Goal: Task Accomplishment & Management: Manage account settings

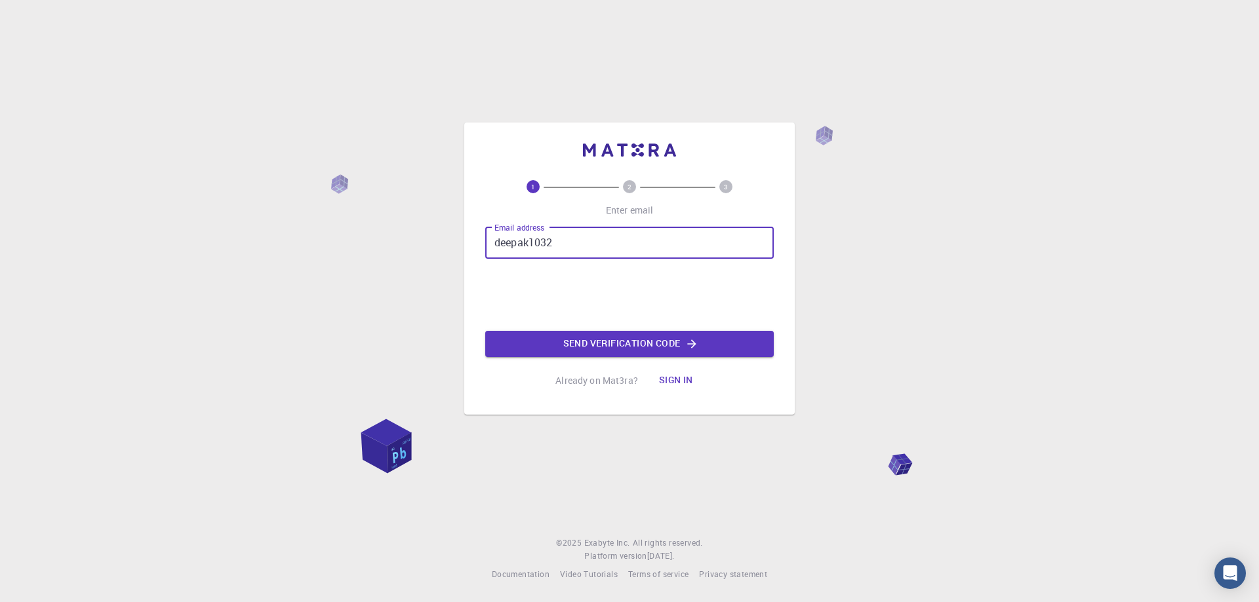
click at [579, 249] on input "deepak1032" at bounding box center [629, 242] width 288 height 31
click at [574, 343] on button "Send verification code" at bounding box center [629, 344] width 288 height 26
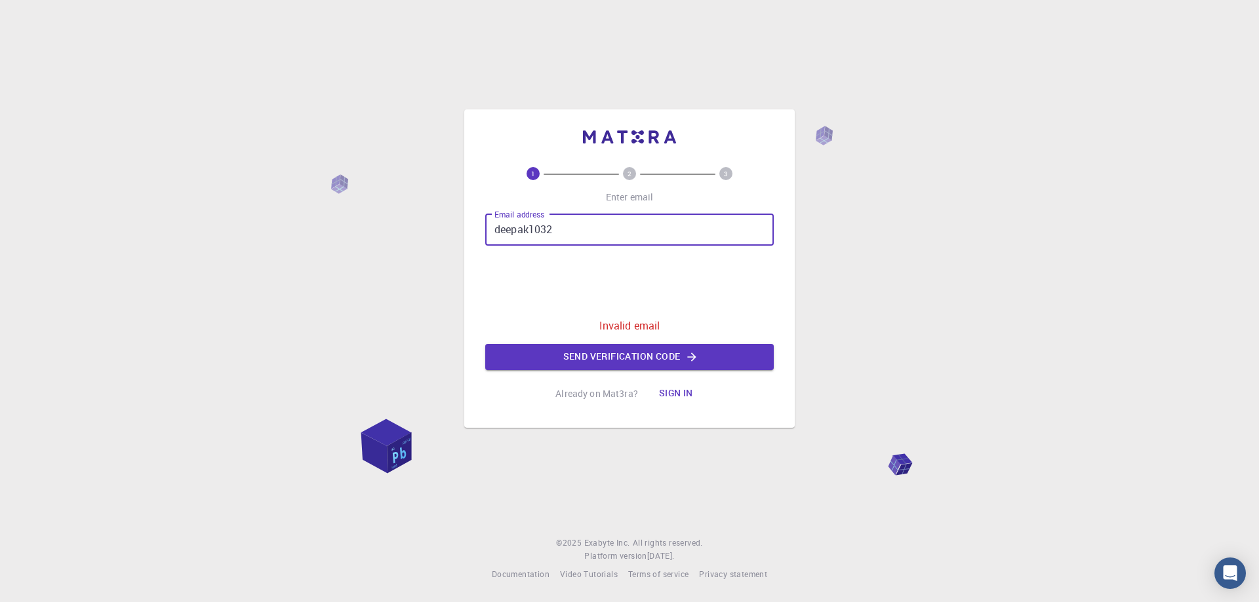
drag, startPoint x: 566, startPoint y: 233, endPoint x: 427, endPoint y: 235, distance: 139.6
click at [427, 235] on div "1 2 3 Enter email Email address deepak1032 Email address 0cAFcWeA60QnHQPq1IHSPv…" at bounding box center [629, 301] width 1259 height 602
type input "[EMAIL_ADDRESS][PERSON_NAME][DOMAIN_NAME]"
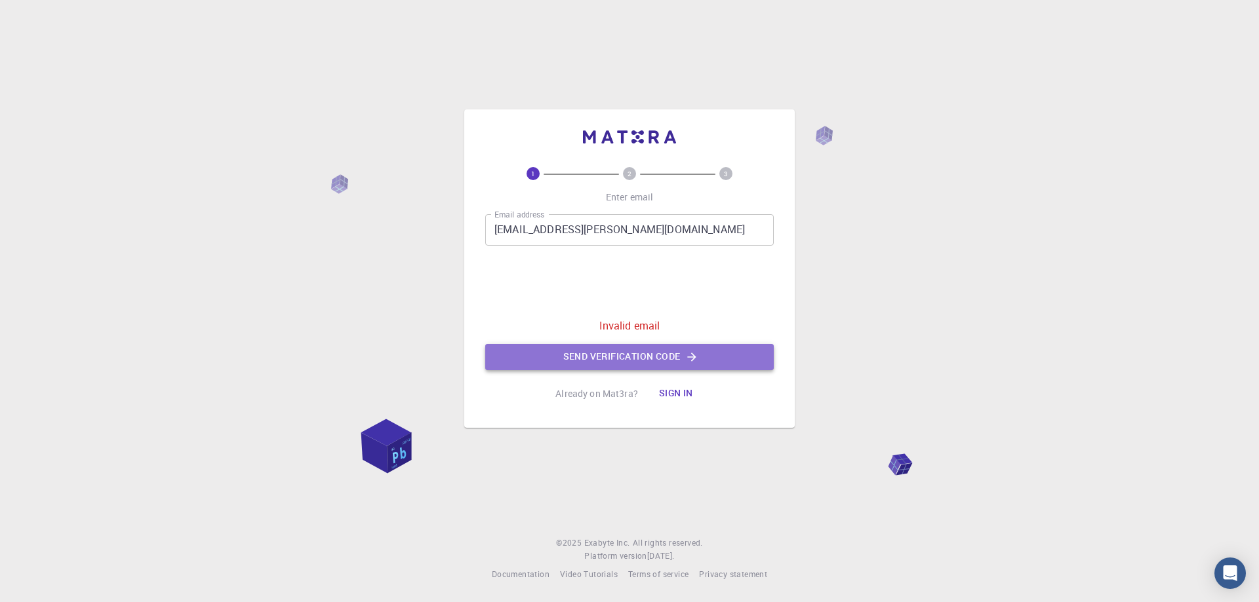
click at [645, 357] on button "Send verification code" at bounding box center [629, 357] width 288 height 26
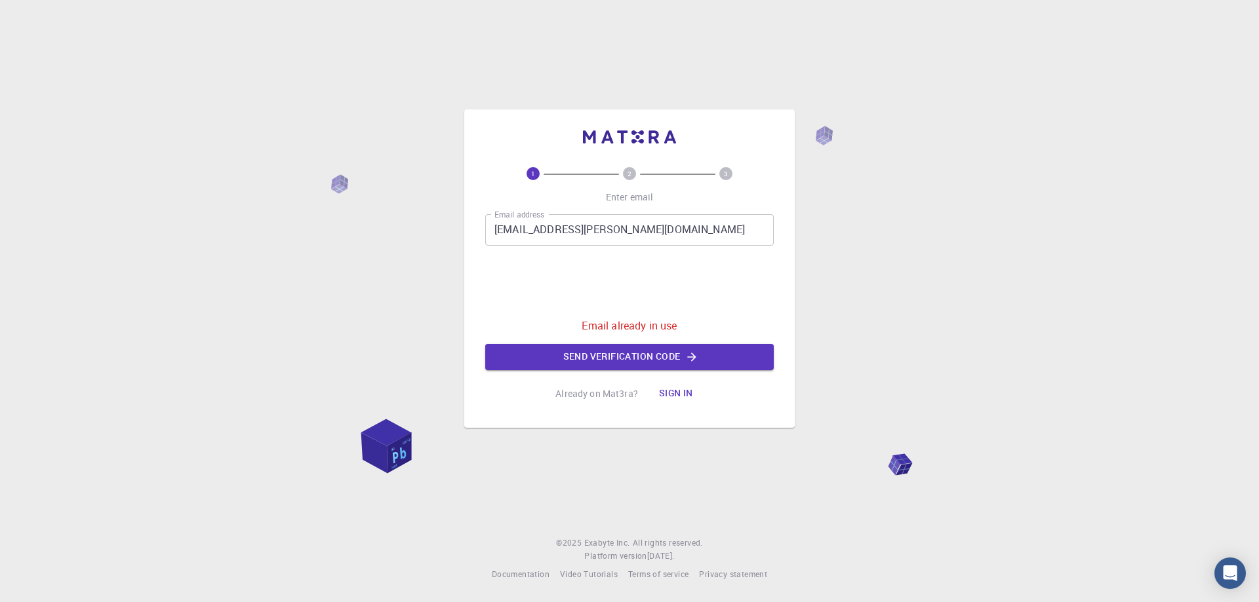
click at [689, 391] on button "Sign in" at bounding box center [675, 394] width 55 height 26
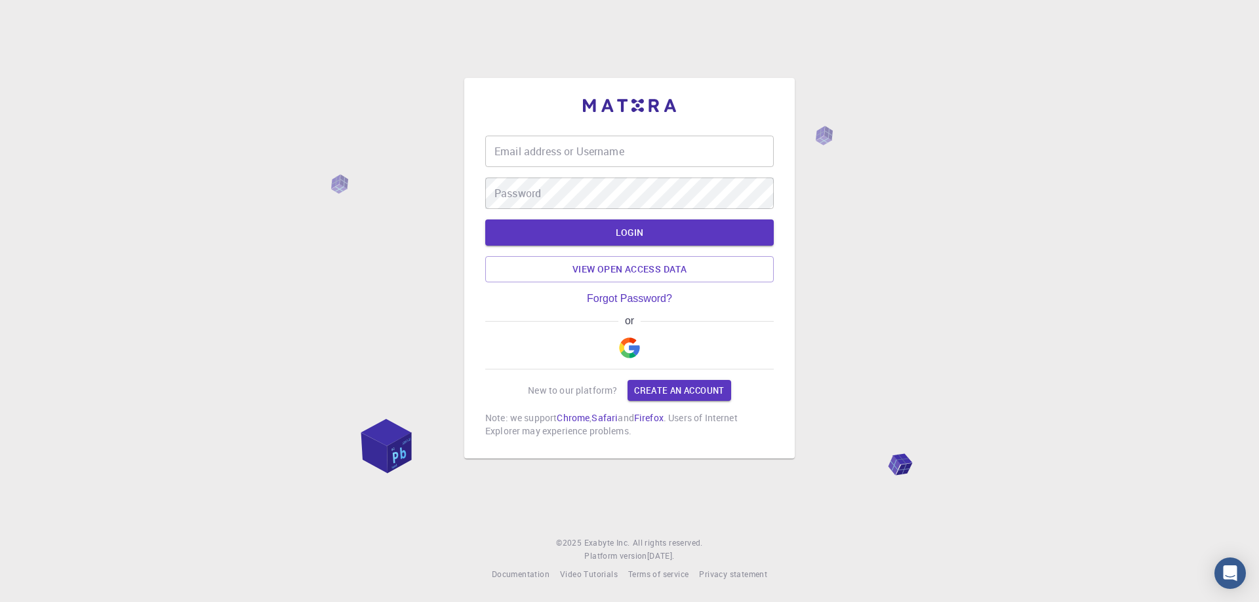
type input "deepak1032"
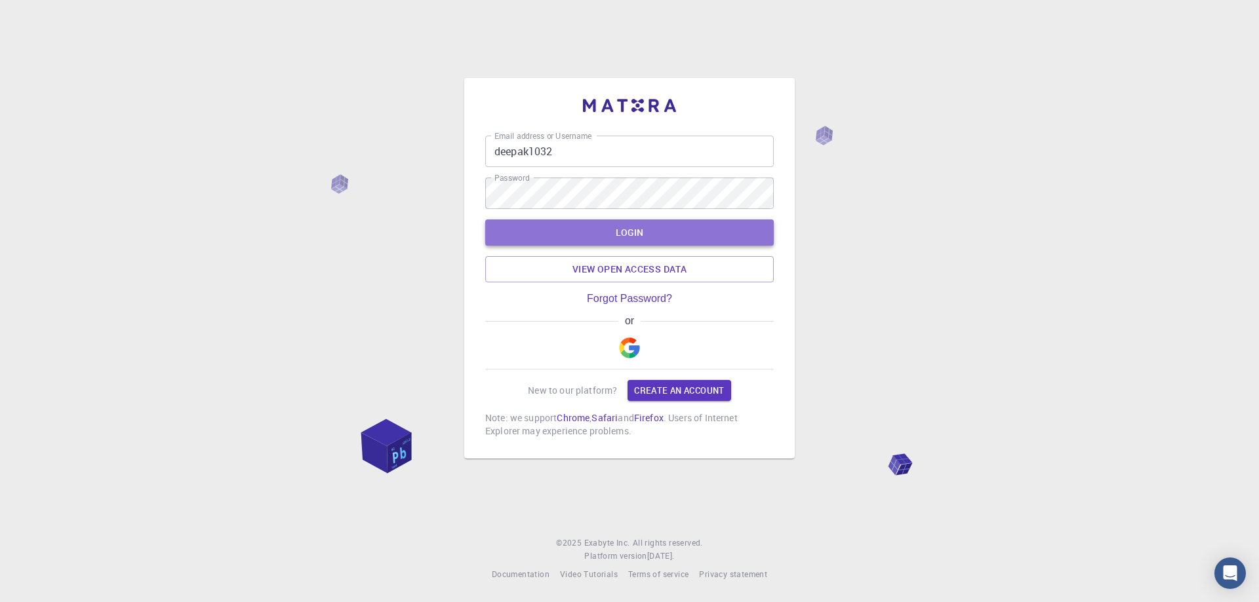
click at [545, 236] on button "LOGIN" at bounding box center [629, 233] width 288 height 26
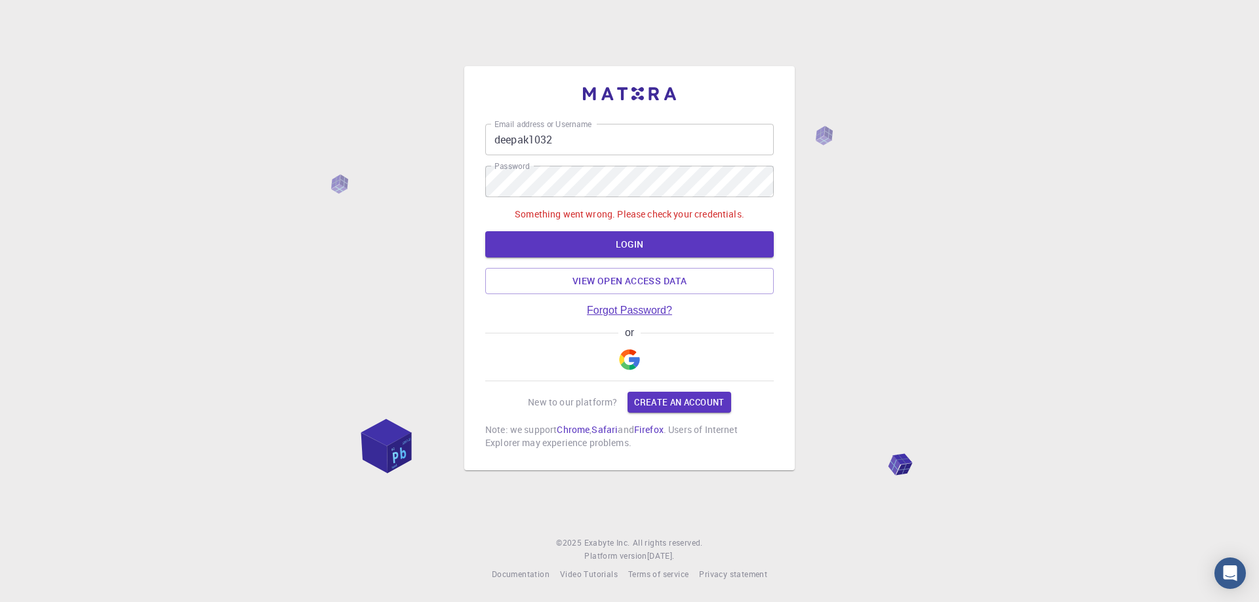
click at [606, 311] on link "Forgot Password?" at bounding box center [629, 311] width 85 height 12
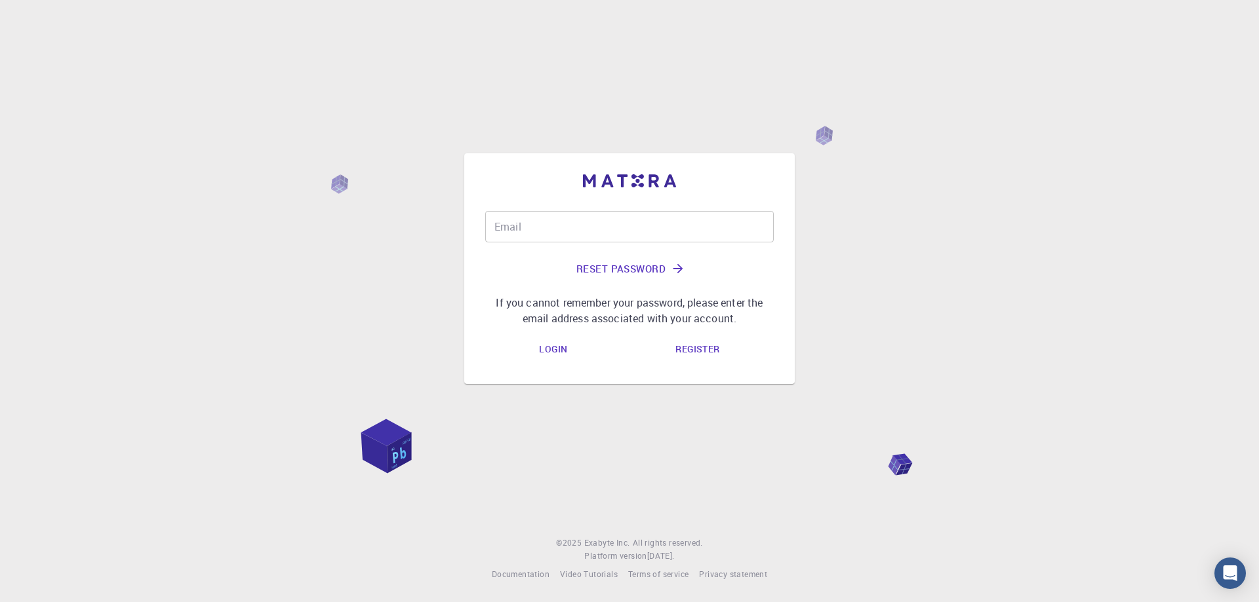
type input "deepak1032"
click at [577, 224] on input "deepak1032" at bounding box center [629, 226] width 288 height 31
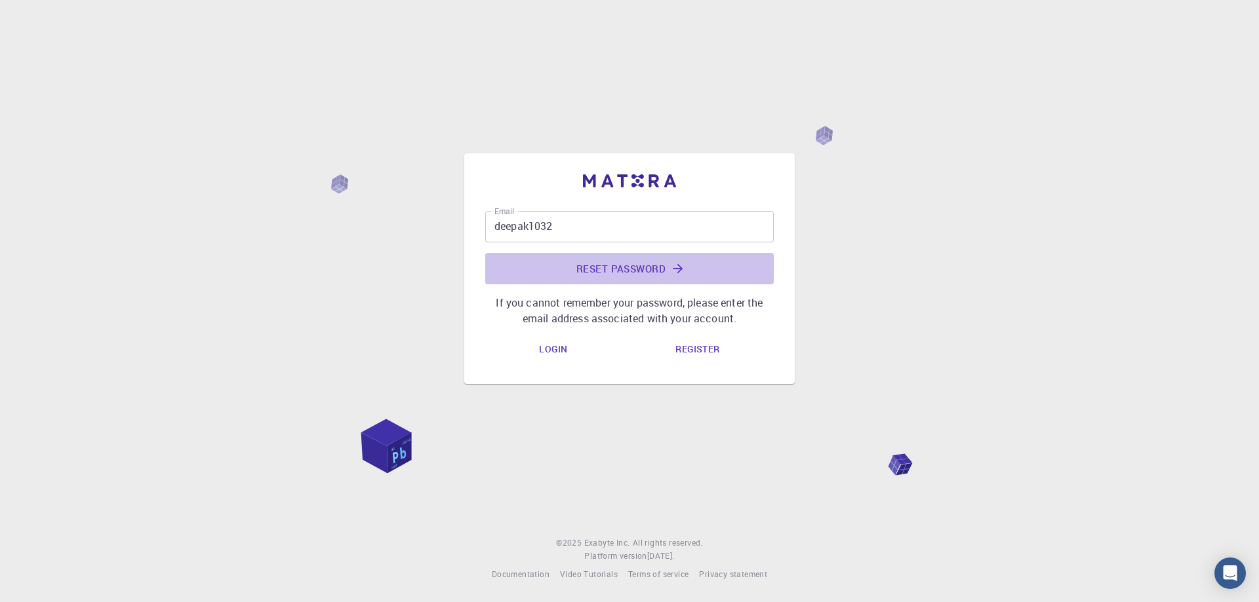
click at [632, 275] on button "Reset Password" at bounding box center [629, 268] width 288 height 31
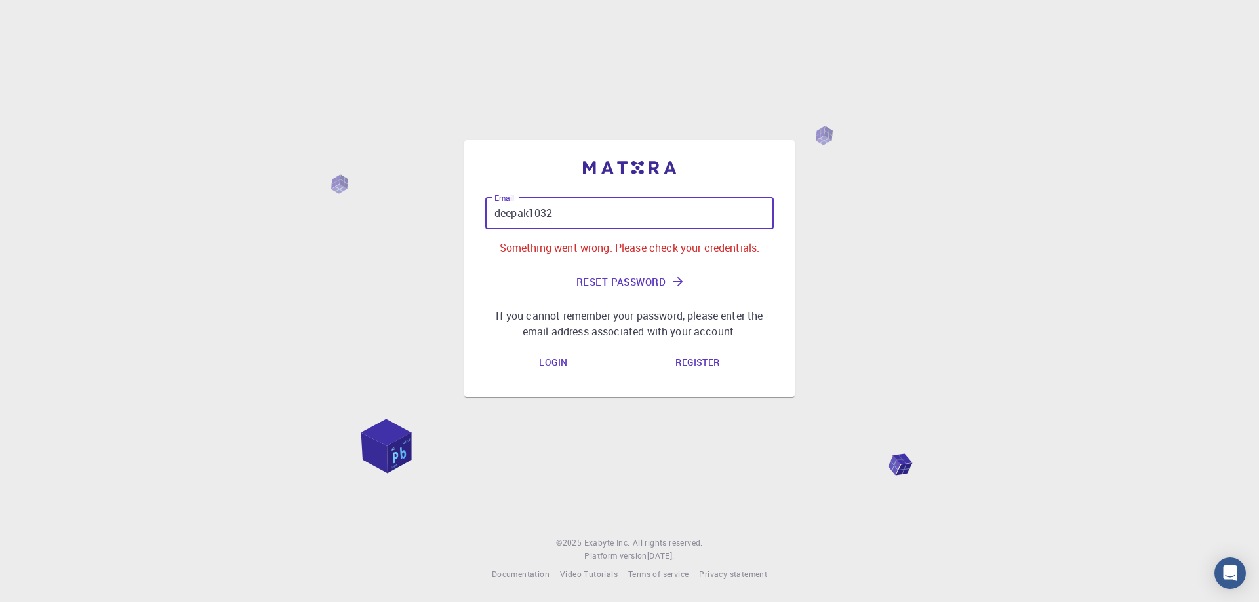
drag, startPoint x: 592, startPoint y: 213, endPoint x: 389, endPoint y: 218, distance: 202.6
click at [389, 218] on div "Email deepak1032 Email Something went wrong. Please check your credentials. Res…" at bounding box center [629, 301] width 1259 height 602
type input "[EMAIL_ADDRESS][PERSON_NAME][DOMAIN_NAME]"
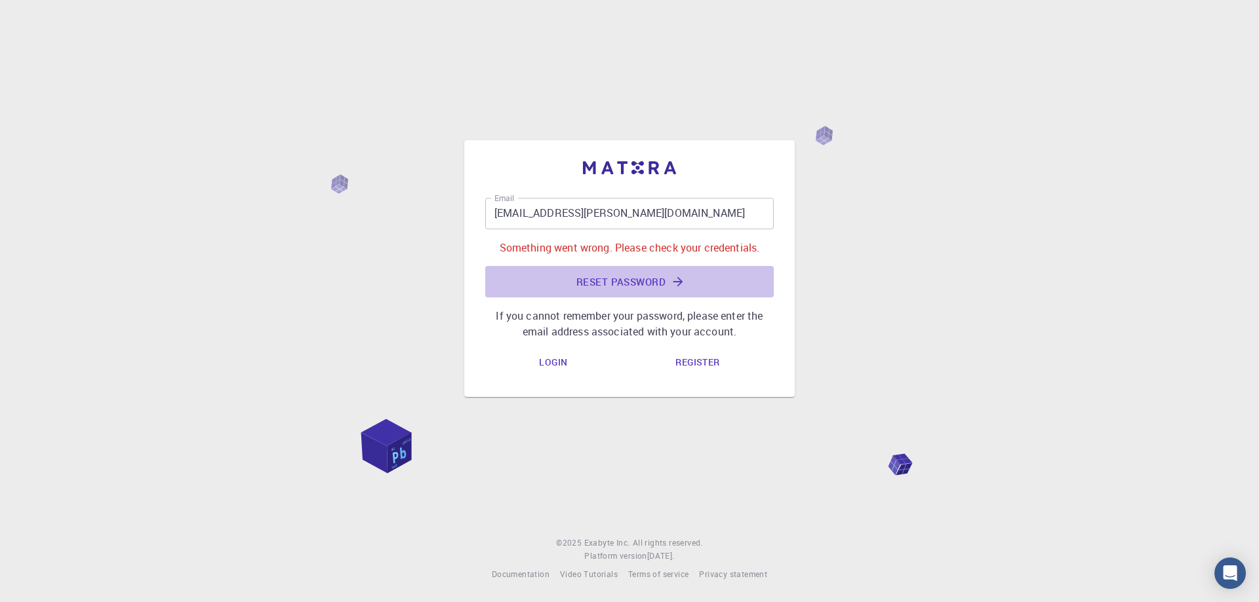
click at [608, 280] on button "Reset Password" at bounding box center [629, 281] width 288 height 31
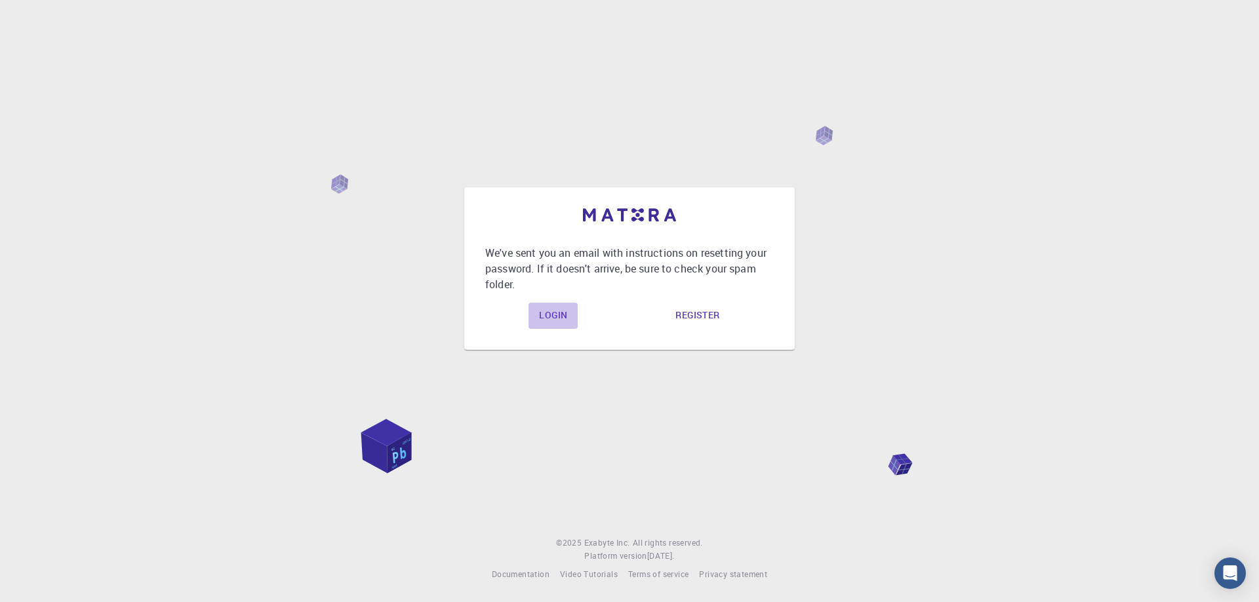
click at [555, 317] on link "Login" at bounding box center [552, 316] width 49 height 26
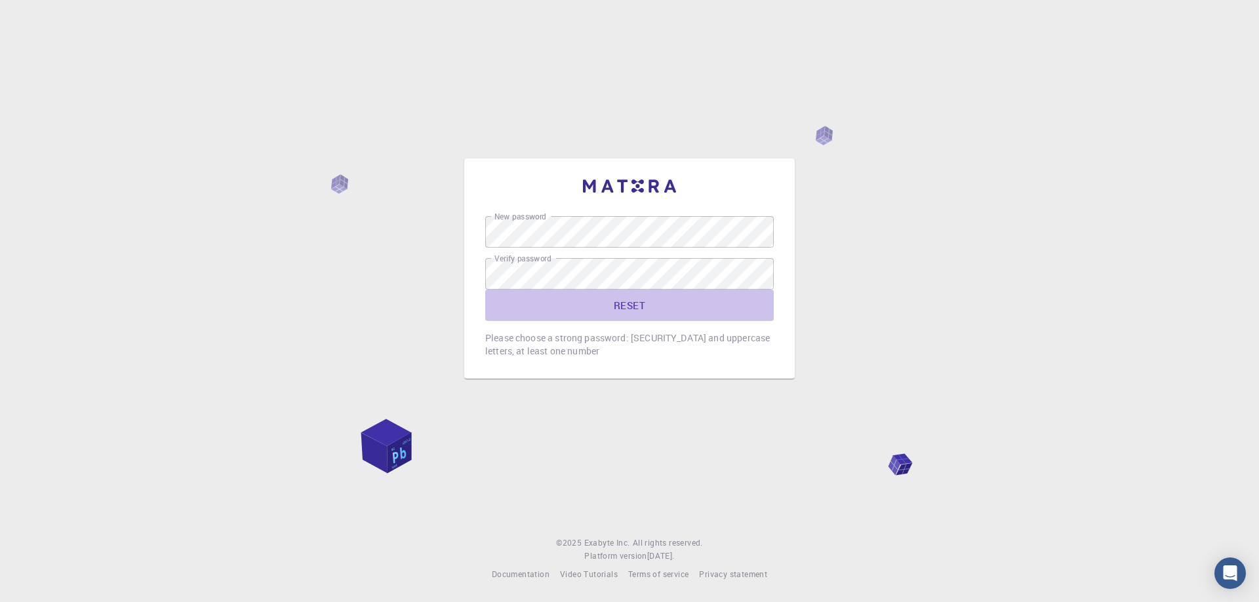
click at [632, 302] on button "RESET" at bounding box center [629, 305] width 288 height 31
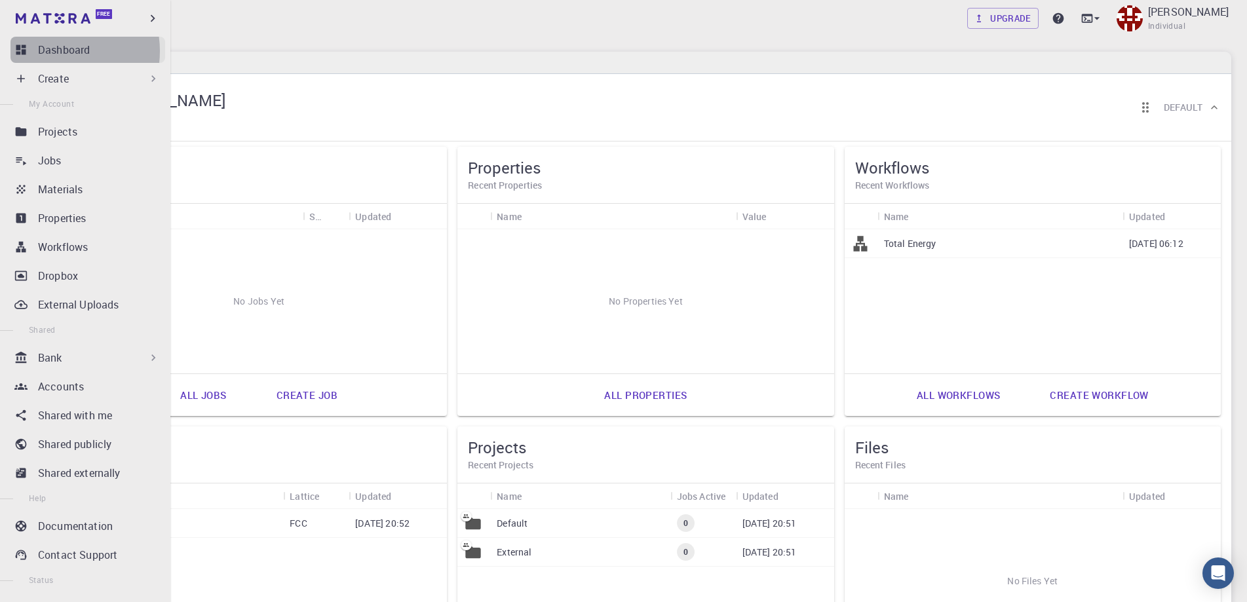
click at [54, 51] on p "Dashboard" at bounding box center [64, 50] width 52 height 16
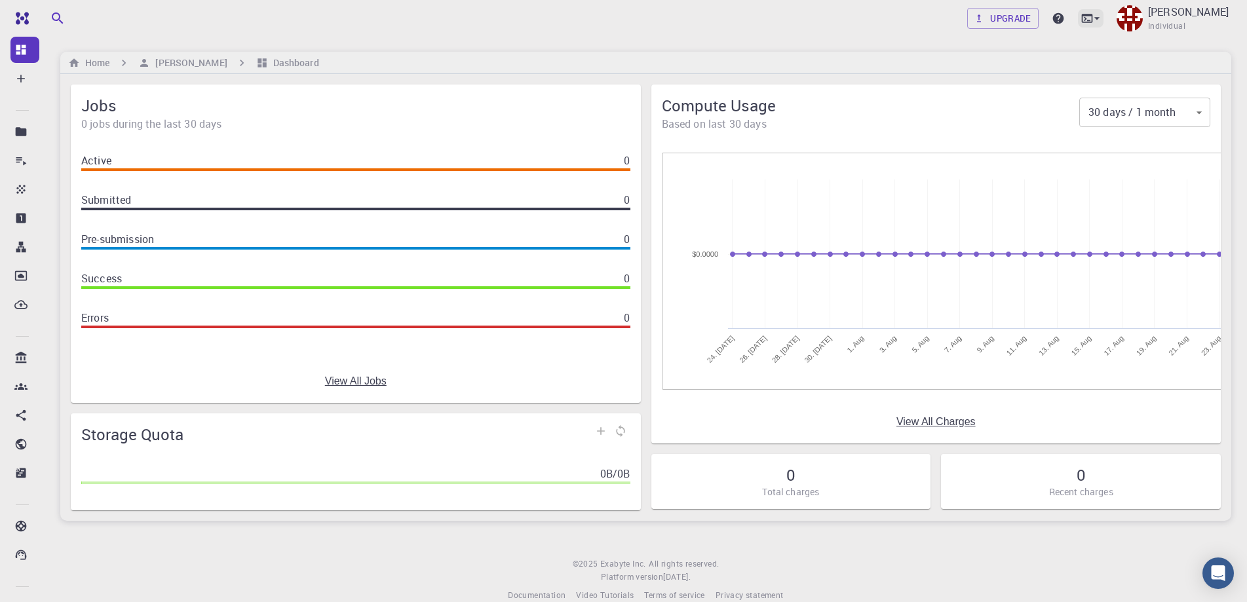
click at [1104, 22] on icon at bounding box center [1097, 18] width 13 height 13
click at [1105, 17] on div at bounding box center [623, 301] width 1247 height 602
drag, startPoint x: 1011, startPoint y: 16, endPoint x: 866, endPoint y: 62, distance: 152.6
click at [1012, 16] on link "Upgrade" at bounding box center [1003, 18] width 71 height 21
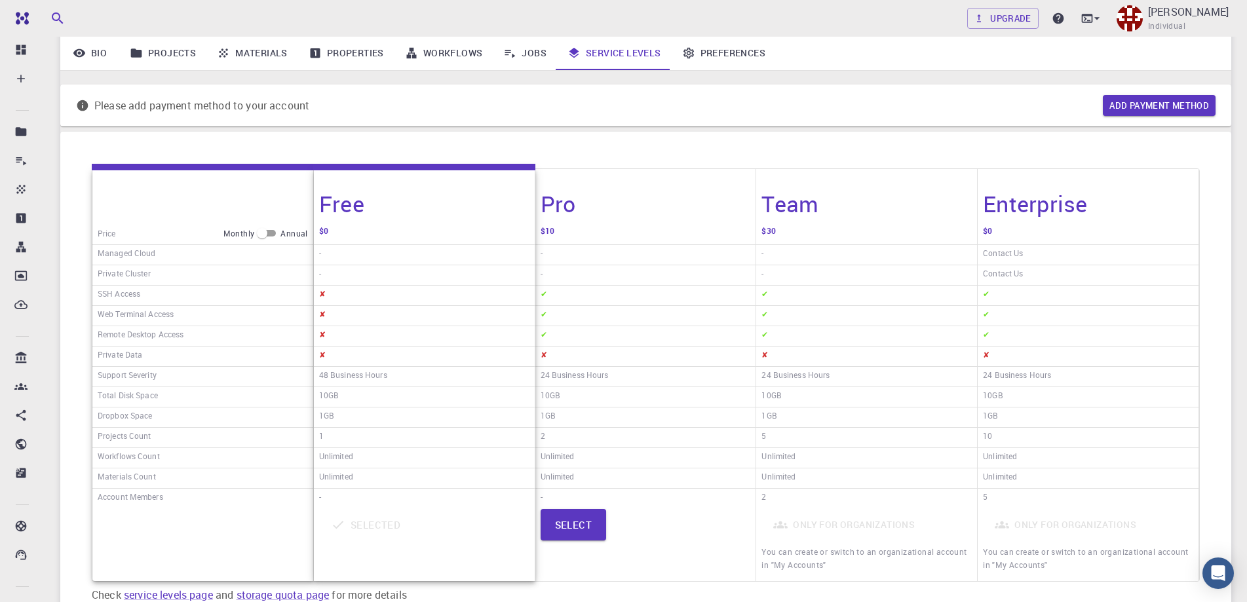
scroll to position [161, 0]
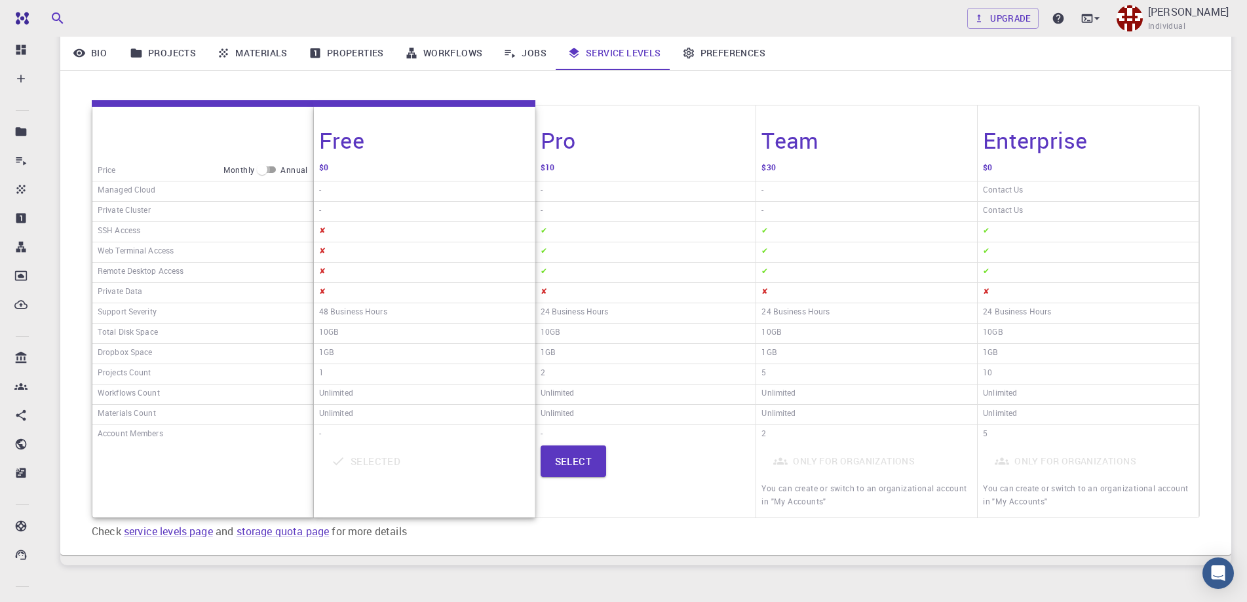
click at [275, 170] on input "checkbox" at bounding box center [262, 170] width 47 height 16
click at [266, 170] on input "checkbox" at bounding box center [272, 170] width 47 height 16
click at [275, 169] on input "checkbox" at bounding box center [262, 170] width 47 height 16
checkbox input "true"
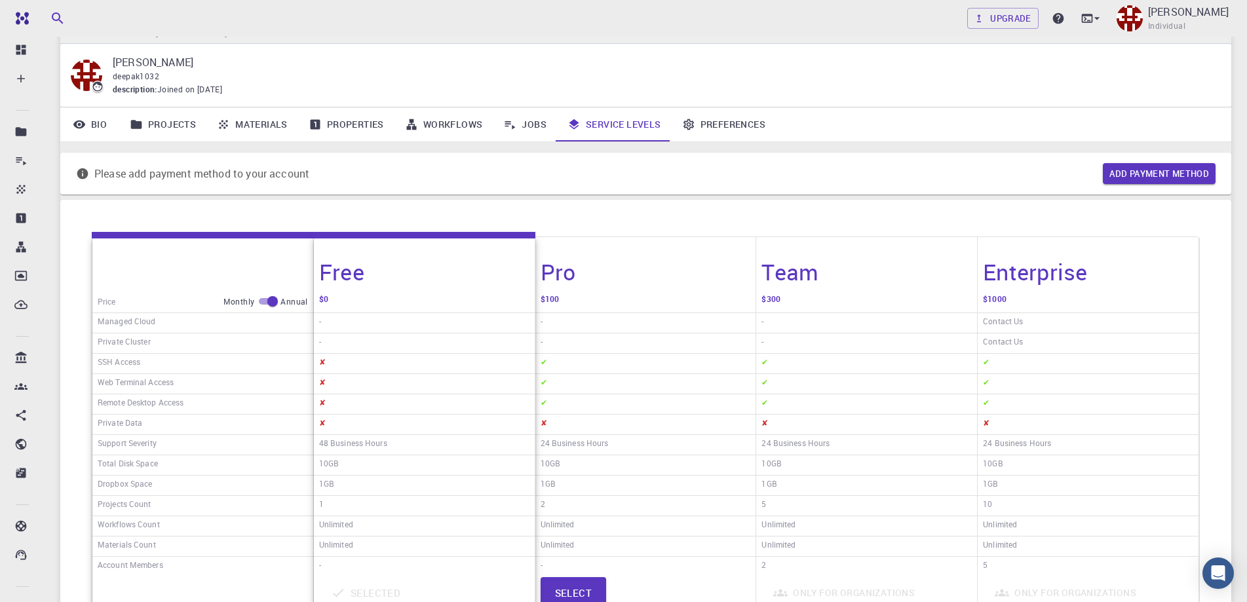
scroll to position [0, 0]
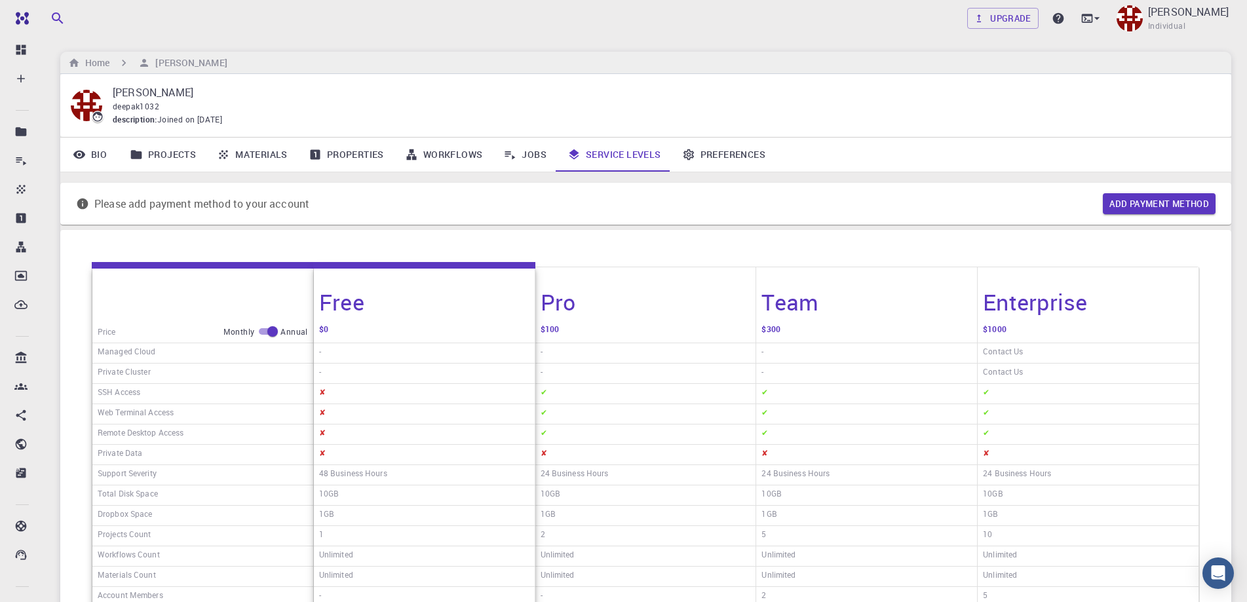
drag, startPoint x: 270, startPoint y: 154, endPoint x: 263, endPoint y: 155, distance: 7.3
click at [269, 154] on link "Materials" at bounding box center [252, 155] width 92 height 34
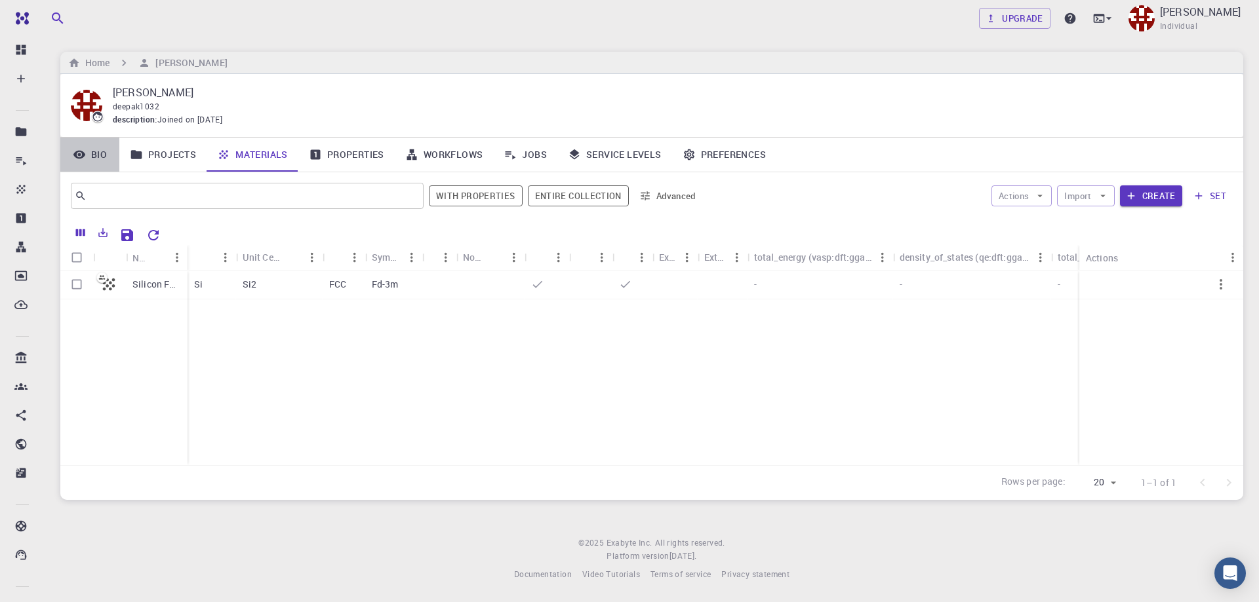
click at [92, 154] on link "Bio" at bounding box center [89, 155] width 59 height 34
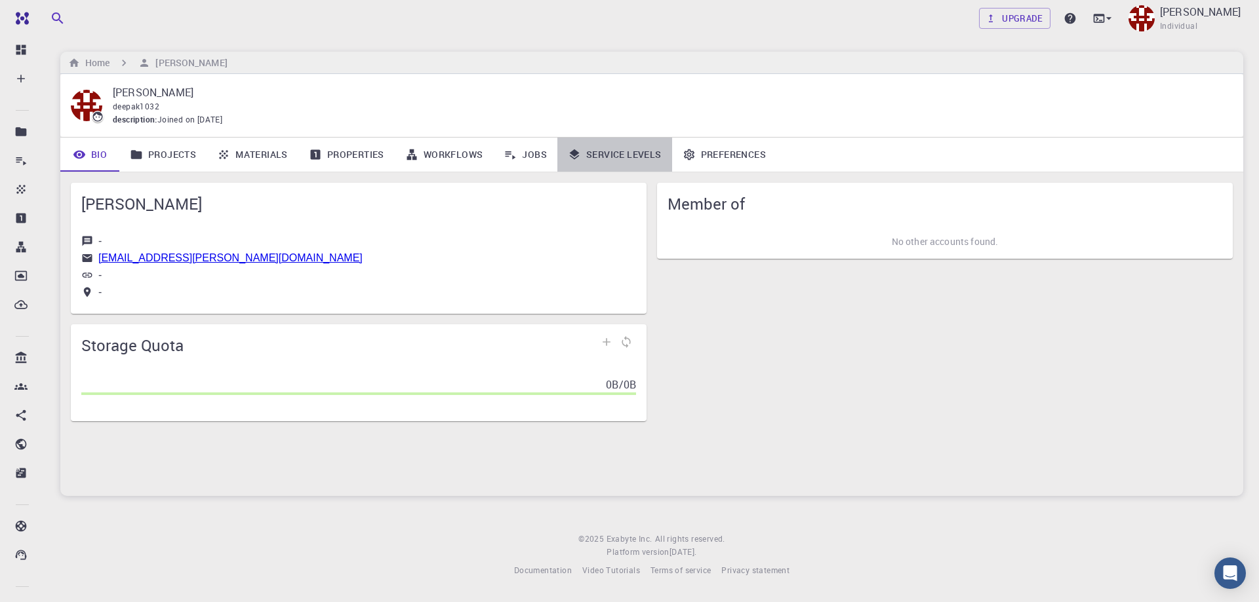
click at [639, 153] on link "Service Levels" at bounding box center [614, 155] width 115 height 34
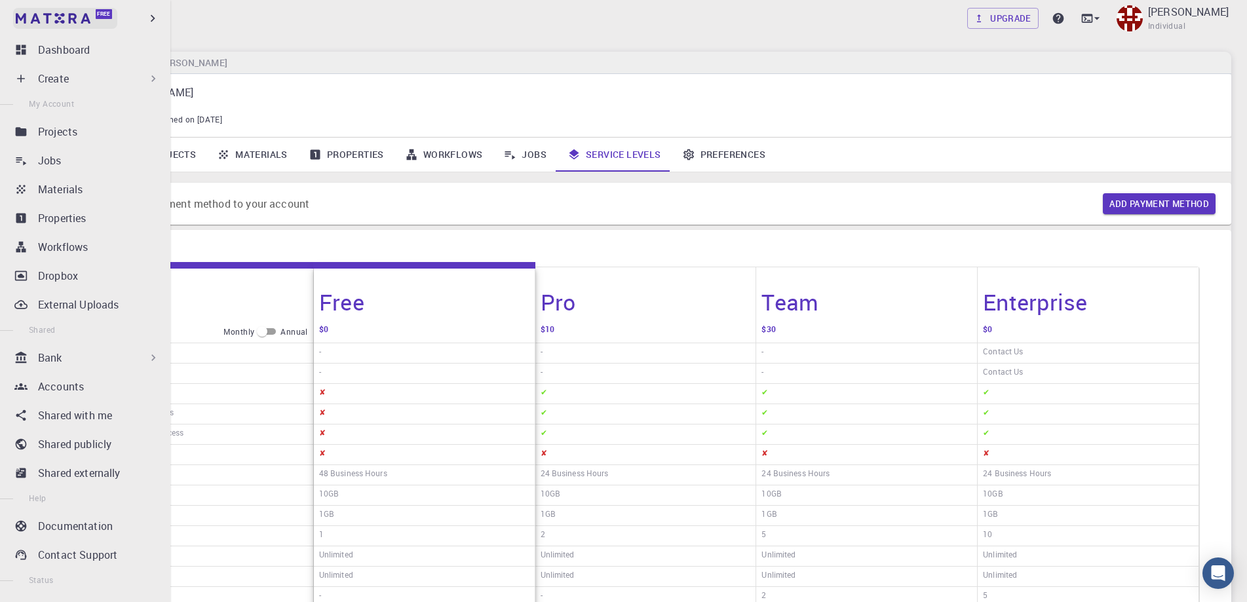
click at [23, 20] on img at bounding box center [25, 18] width 18 height 13
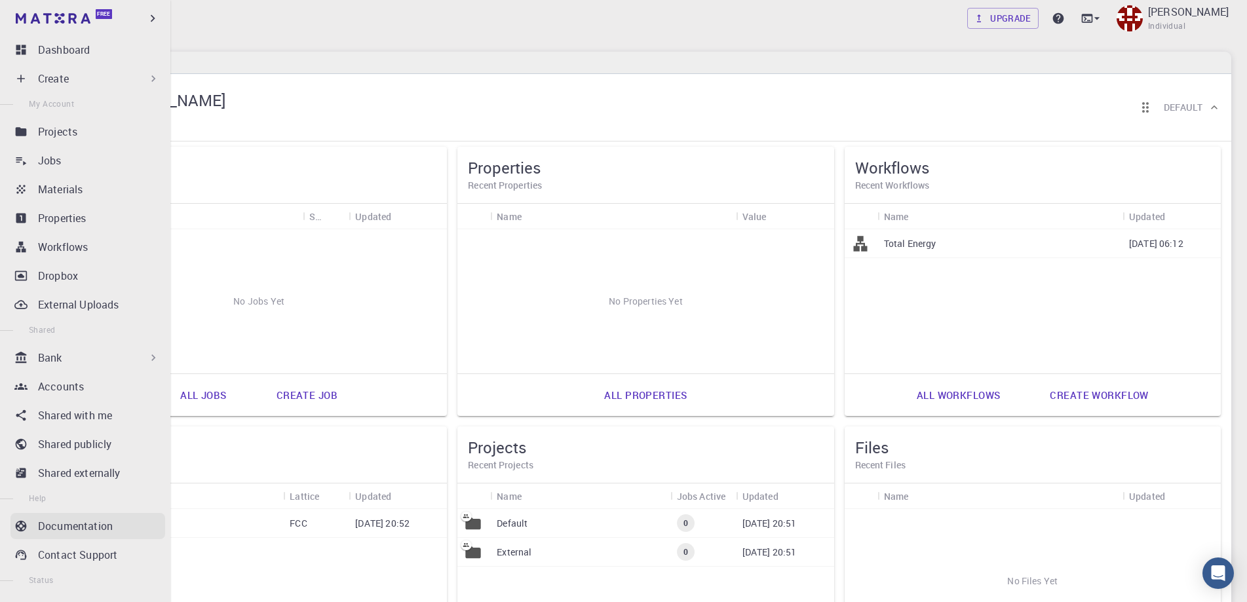
click at [100, 531] on p "Documentation" at bounding box center [75, 526] width 75 height 16
